Goal: Information Seeking & Learning: Learn about a topic

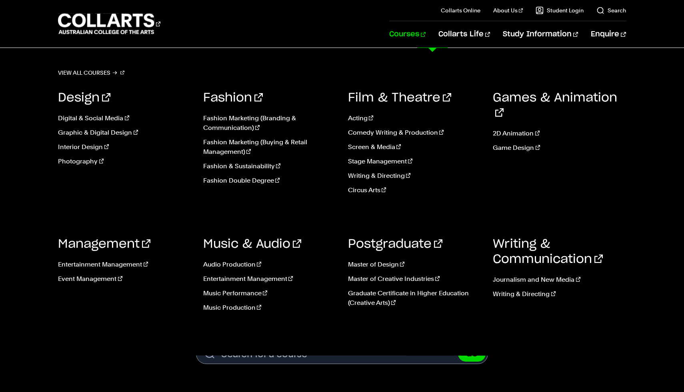
click at [425, 37] on link "Courses" at bounding box center [407, 34] width 36 height 26
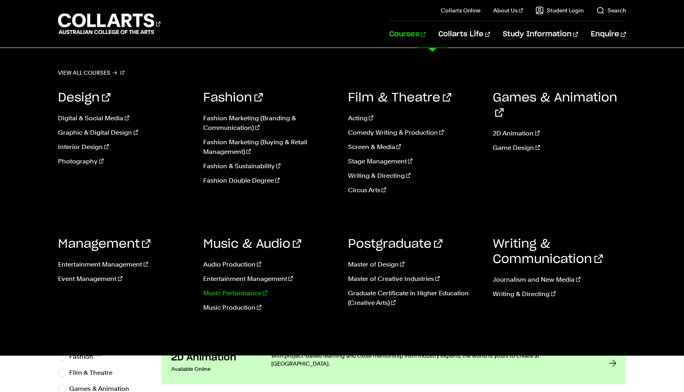
click at [233, 294] on link "Music Performance" at bounding box center [269, 294] width 133 height 10
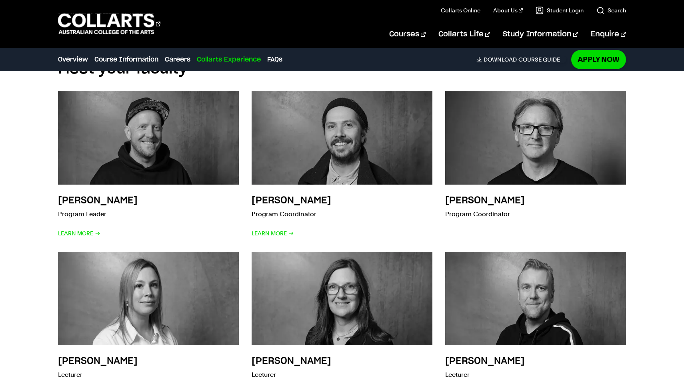
scroll to position [2130, 0]
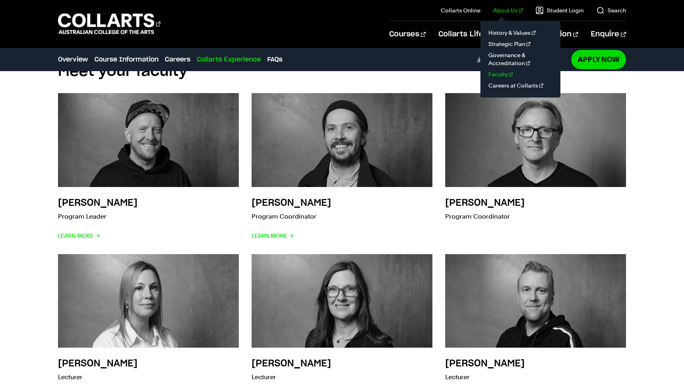
click at [506, 74] on link "Faculty" at bounding box center [520, 74] width 67 height 11
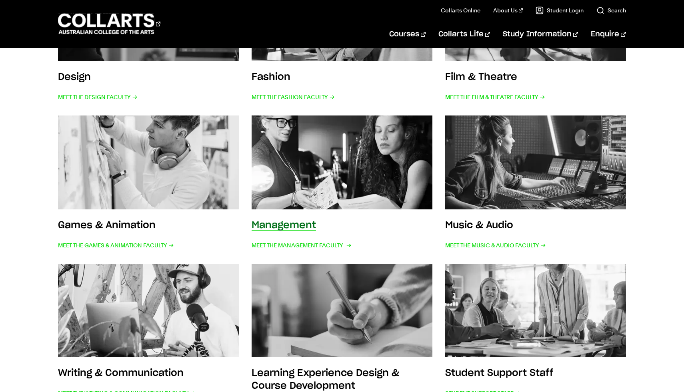
scroll to position [359, 0]
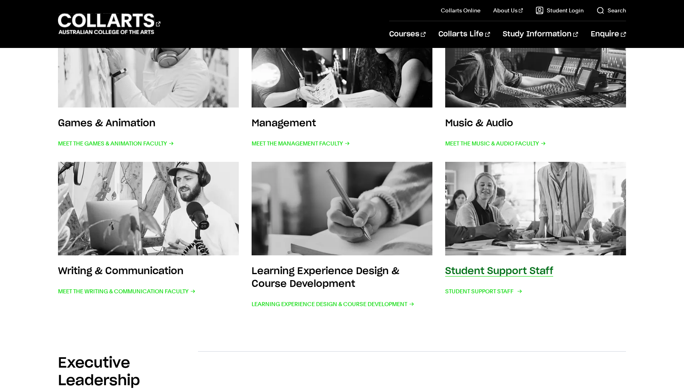
click at [491, 230] on img at bounding box center [535, 208] width 199 height 103
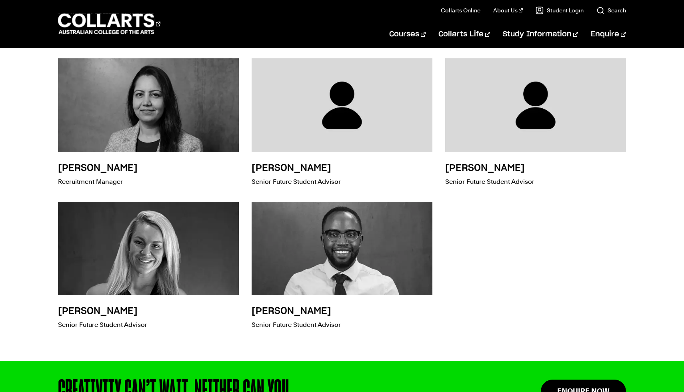
scroll to position [2340, 0]
